Goal: Transaction & Acquisition: Purchase product/service

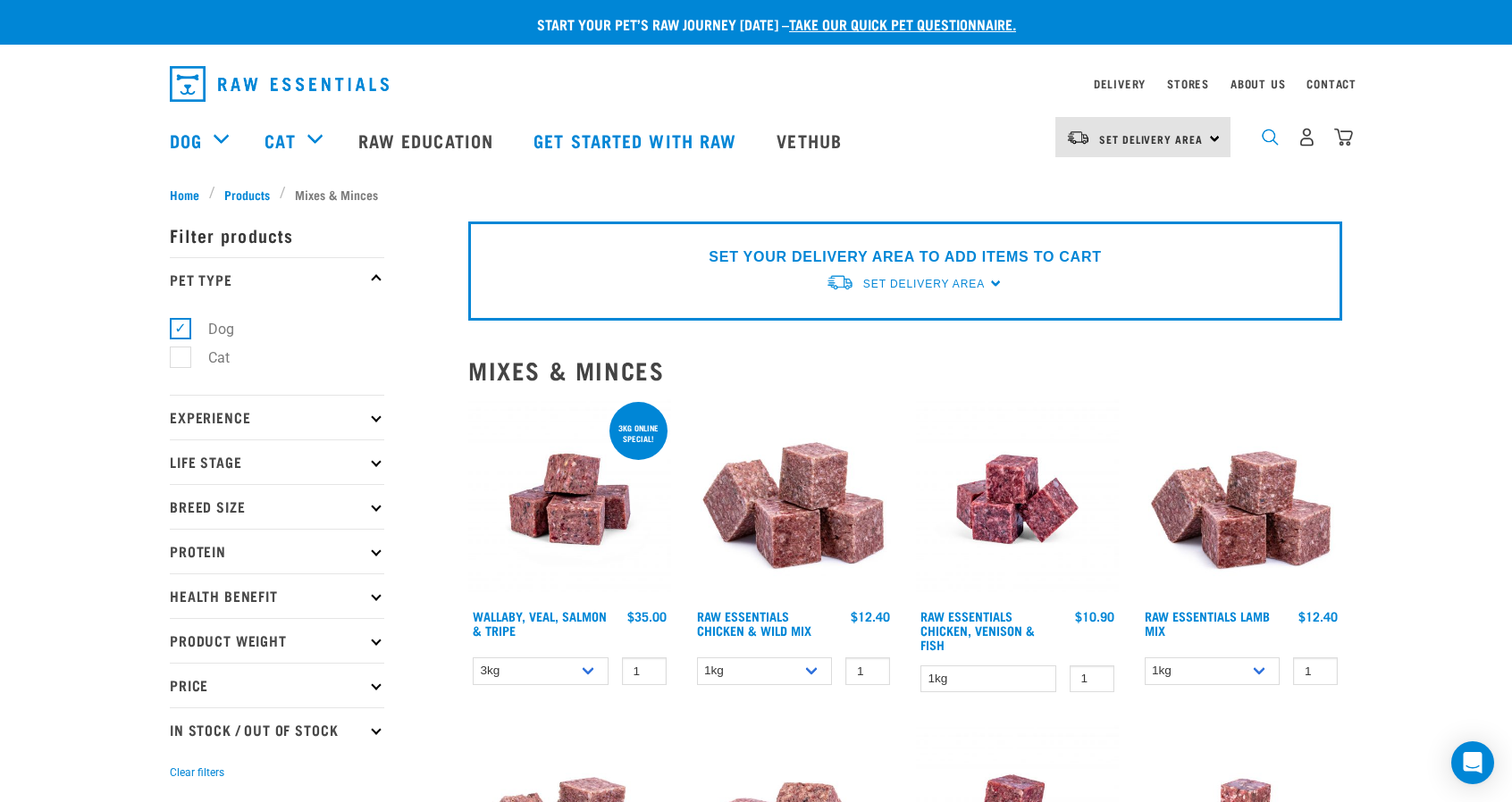
click at [1264, 141] on img "dropdown navigation" at bounding box center [1269, 136] width 17 height 17
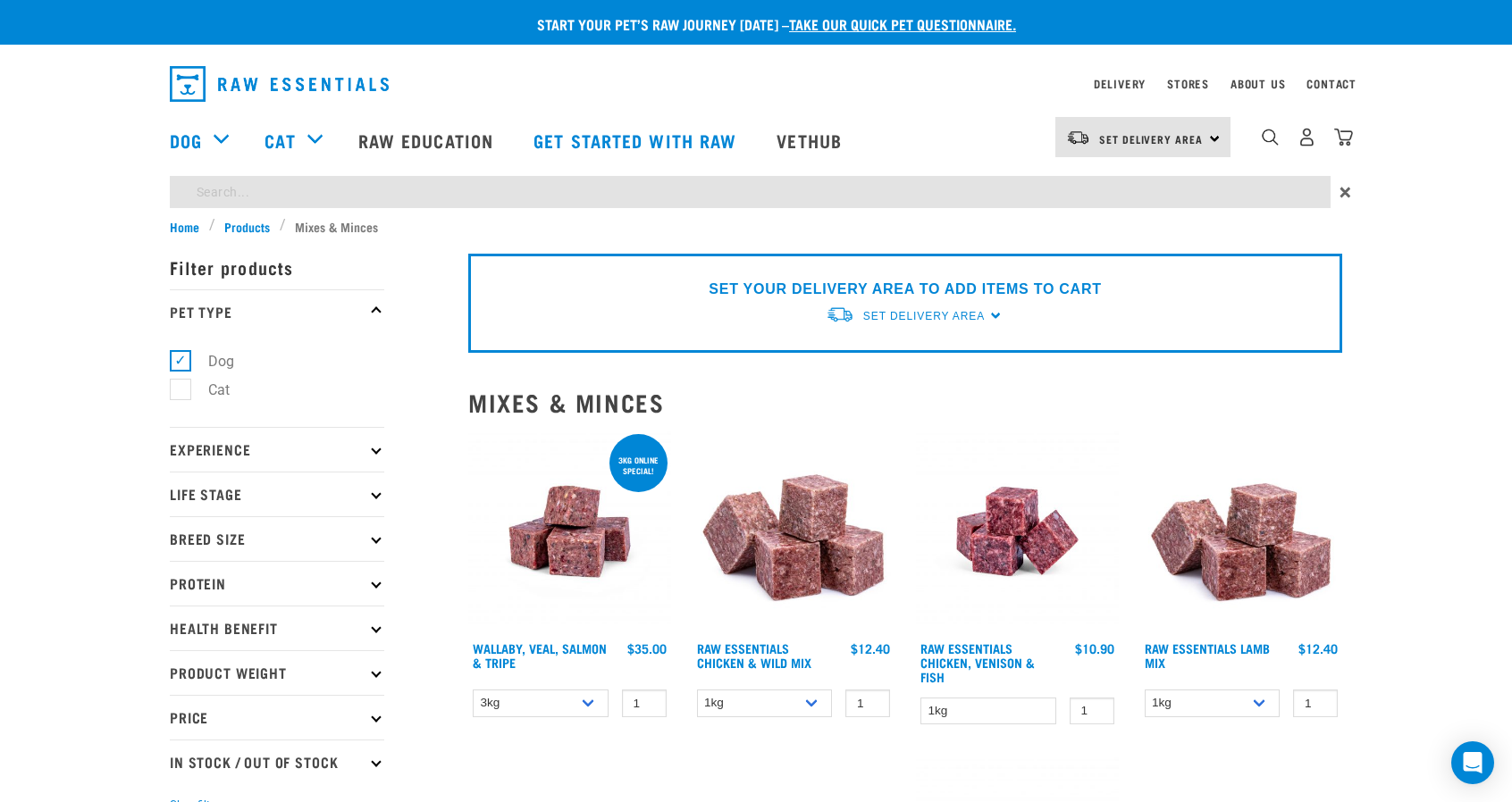
click at [889, 195] on input "search" at bounding box center [751, 192] width 1161 height 32
type input "chicken necks"
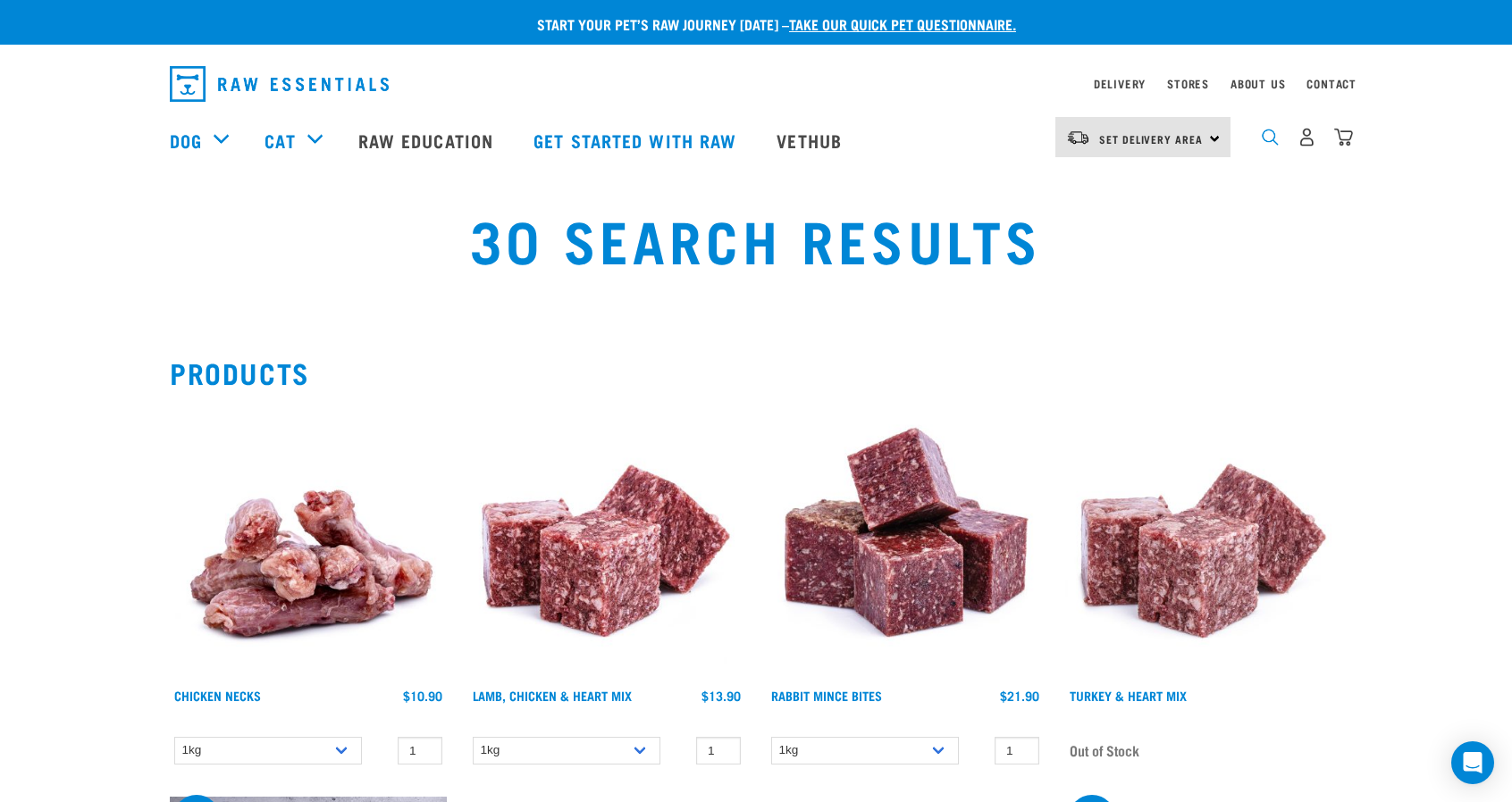
click at [1263, 144] on img "dropdown navigation" at bounding box center [1269, 136] width 17 height 17
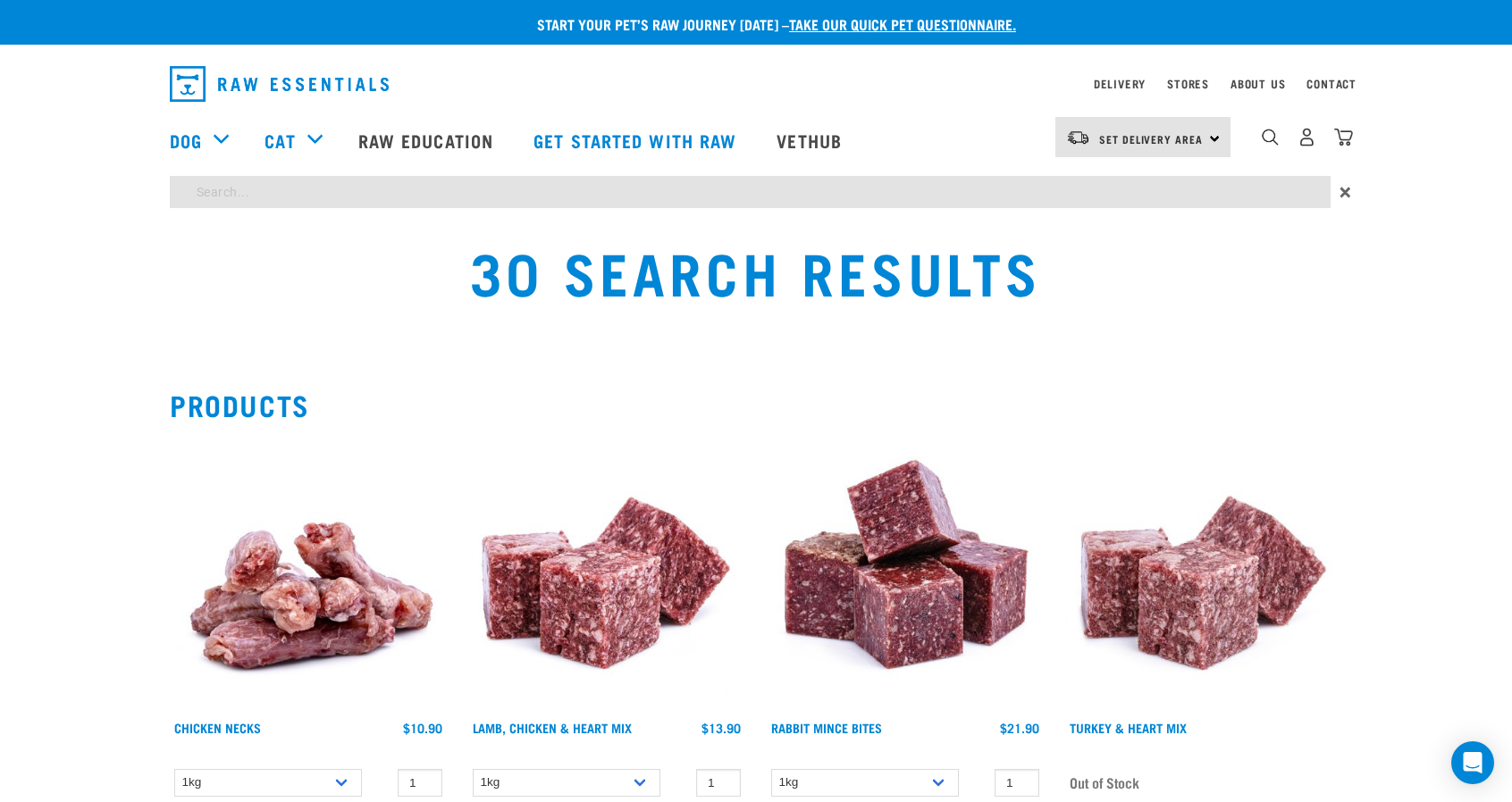
click at [1157, 183] on input "search" at bounding box center [751, 192] width 1161 height 32
type input "green tripe"
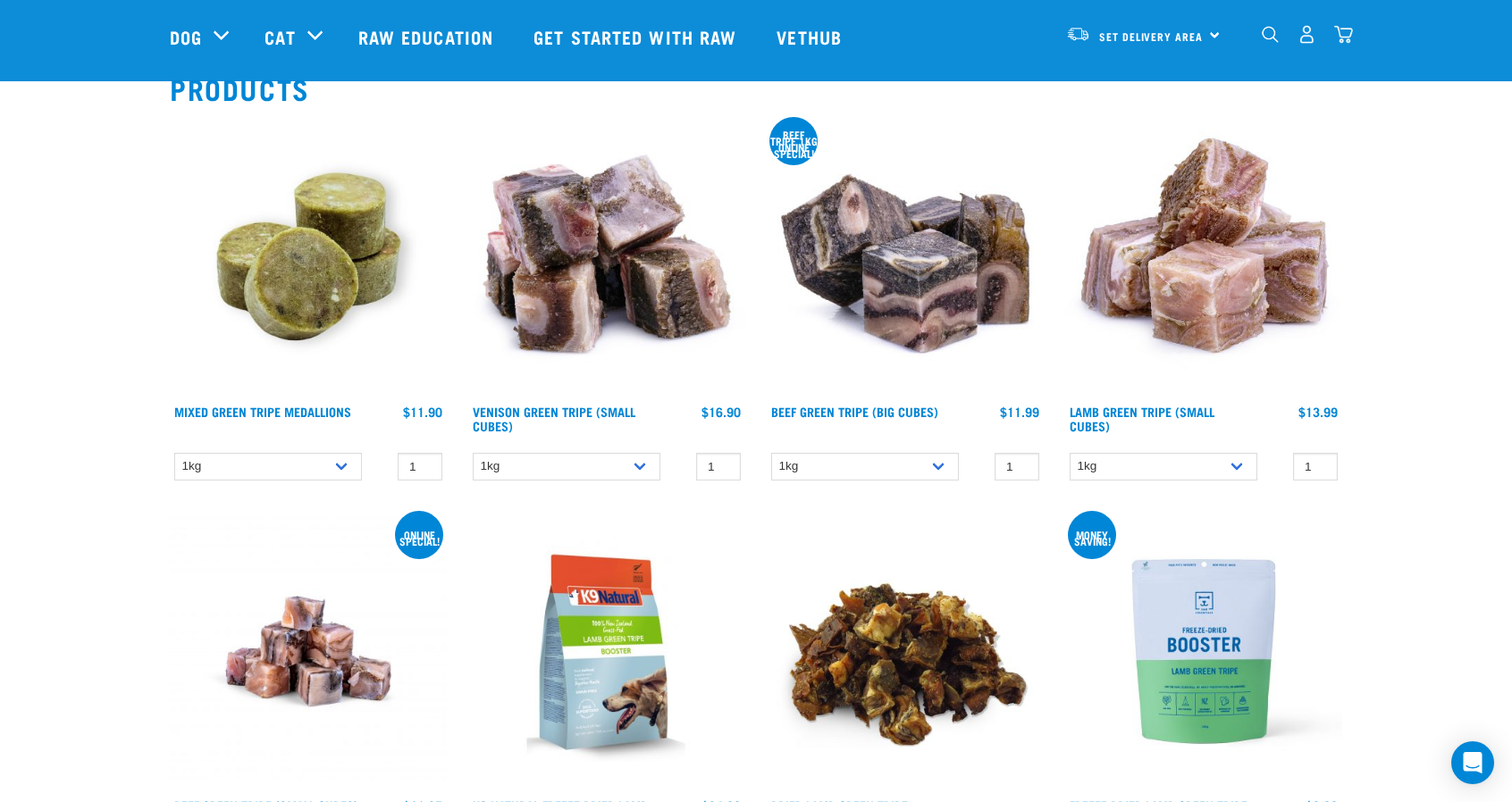
scroll to position [152, 0]
